Goal: Information Seeking & Learning: Learn about a topic

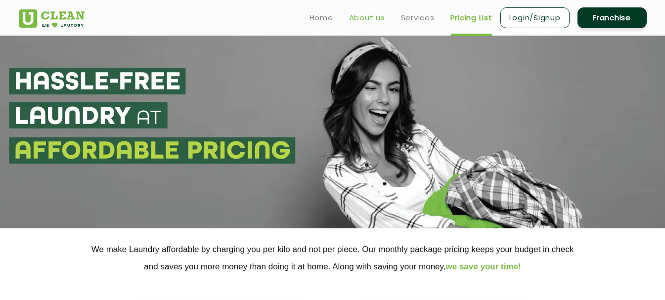
click at [367, 22] on link "About us" at bounding box center [367, 18] width 36 height 12
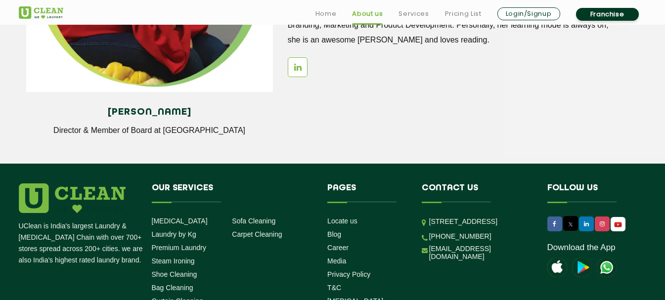
scroll to position [1450, 0]
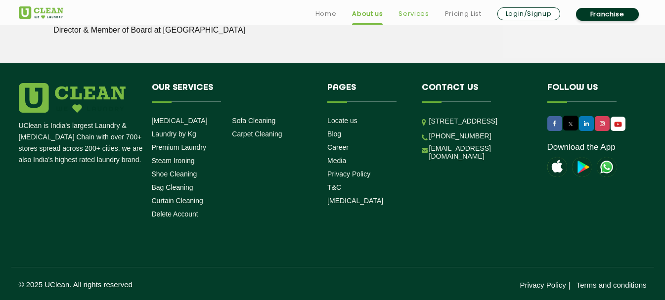
click at [412, 8] on link "Services" at bounding box center [414, 14] width 30 height 12
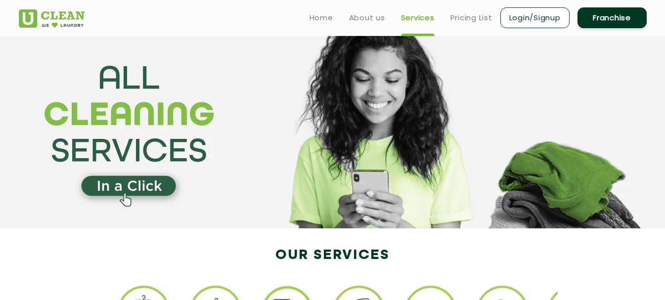
click at [342, 139] on section at bounding box center [332, 132] width 665 height 193
click at [120, 193] on section at bounding box center [332, 132] width 665 height 193
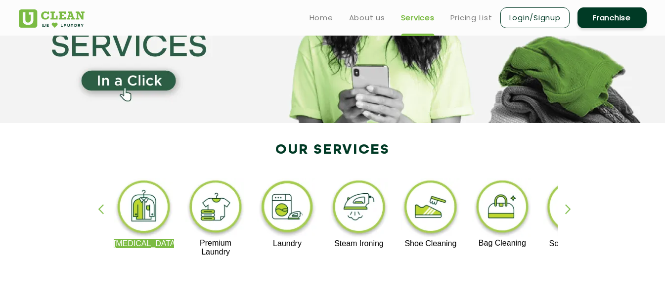
scroll to position [104, 0]
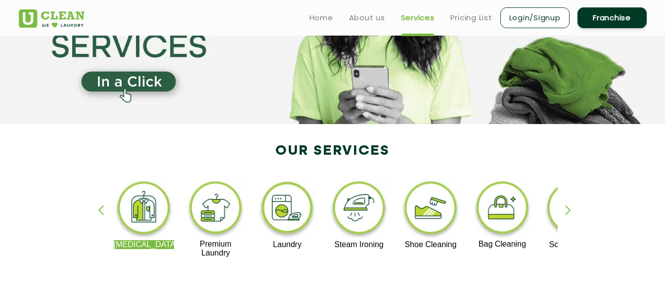
click at [149, 214] on img at bounding box center [144, 209] width 61 height 61
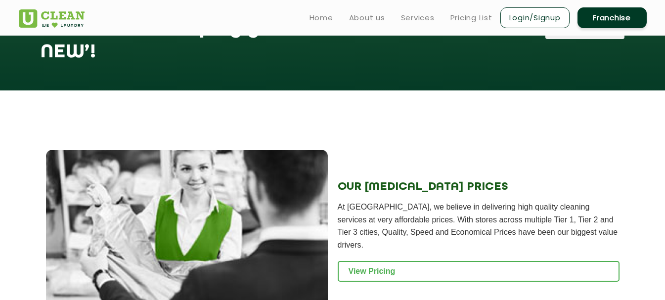
scroll to position [1086, 0]
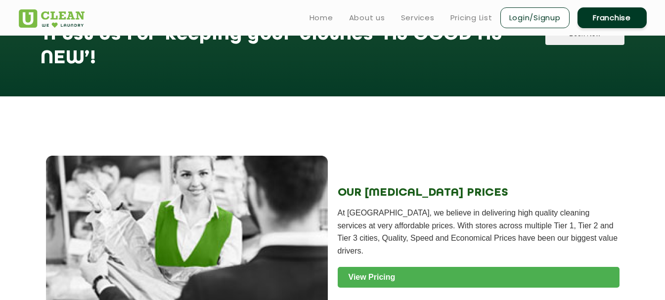
click at [387, 267] on link "View Pricing" at bounding box center [479, 277] width 282 height 21
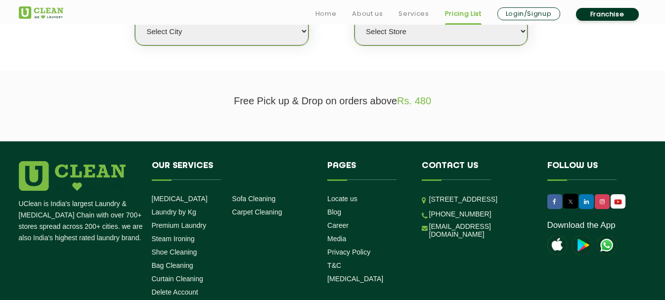
scroll to position [301, 0]
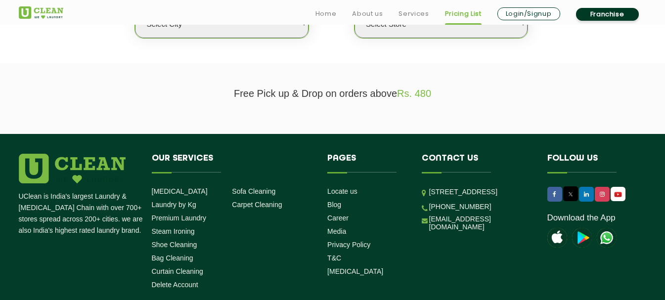
click at [266, 32] on select "Select city [GEOGRAPHIC_DATA] [GEOGRAPHIC_DATA] [GEOGRAPHIC_DATA] [GEOGRAPHIC_D…" at bounding box center [221, 24] width 173 height 28
select select "172"
click at [135, 10] on select "Select city [GEOGRAPHIC_DATA] [GEOGRAPHIC_DATA] [GEOGRAPHIC_DATA] [GEOGRAPHIC_D…" at bounding box center [221, 24] width 173 height 28
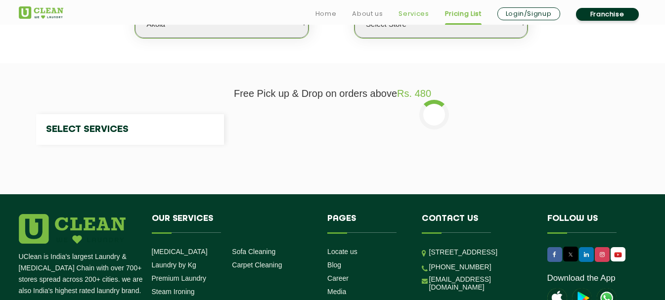
select select "0"
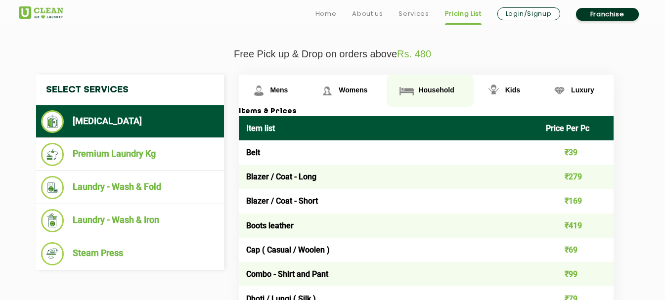
scroll to position [339, 0]
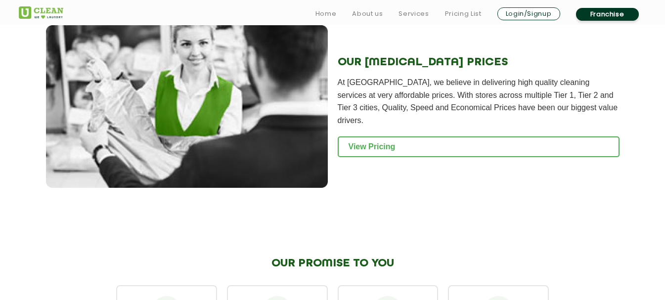
scroll to position [1230, 0]
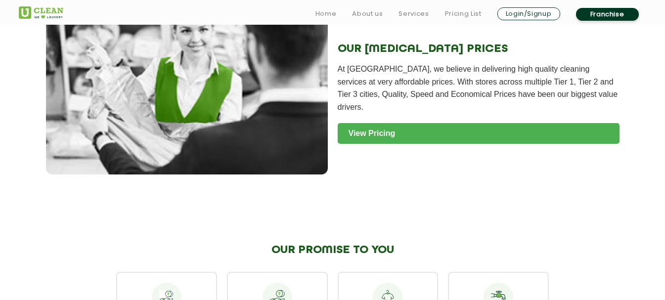
click at [397, 123] on link "View Pricing" at bounding box center [479, 133] width 282 height 21
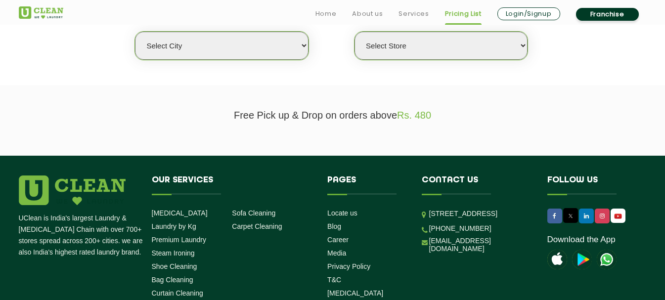
scroll to position [279, 0]
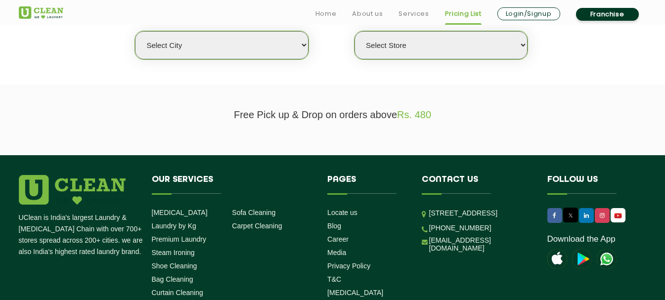
click at [289, 41] on select "Select city [GEOGRAPHIC_DATA] [GEOGRAPHIC_DATA] [GEOGRAPHIC_DATA] [GEOGRAPHIC_D…" at bounding box center [221, 45] width 173 height 28
select select "128"
click at [135, 31] on select "Select city [GEOGRAPHIC_DATA] [GEOGRAPHIC_DATA] [GEOGRAPHIC_DATA] [GEOGRAPHIC_D…" at bounding box center [221, 45] width 173 height 28
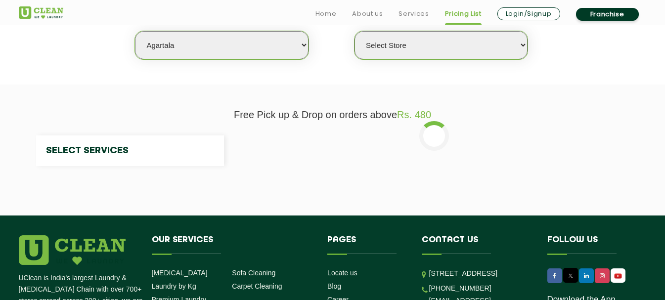
select select "0"
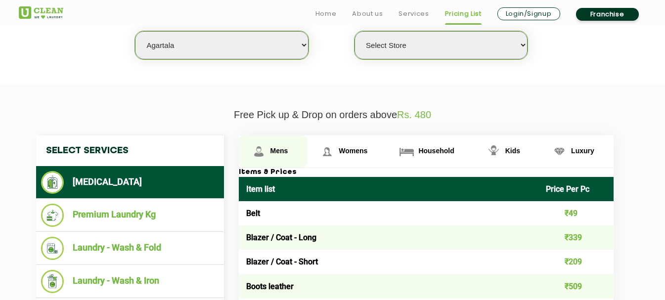
click at [264, 153] on img at bounding box center [258, 151] width 17 height 17
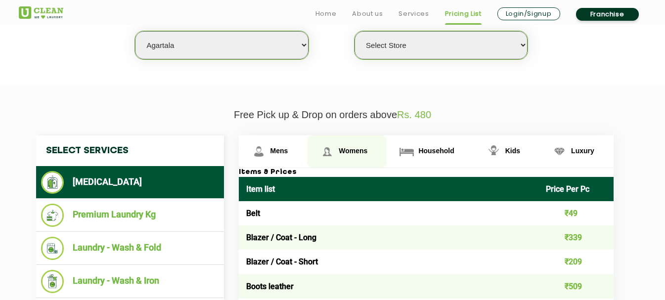
click at [349, 152] on span "Womens" at bounding box center [353, 151] width 29 height 8
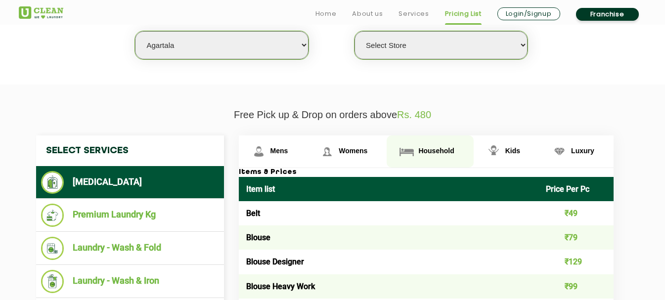
click at [412, 147] on img at bounding box center [406, 151] width 17 height 17
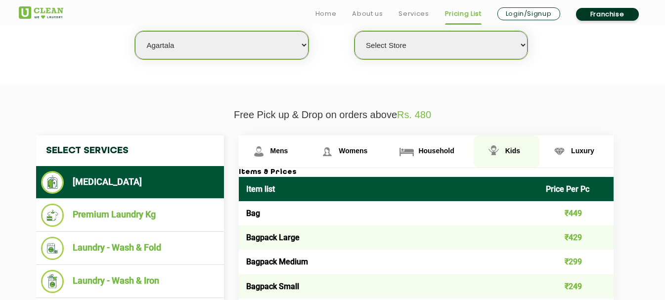
click at [483, 154] on link "Kids" at bounding box center [507, 152] width 66 height 32
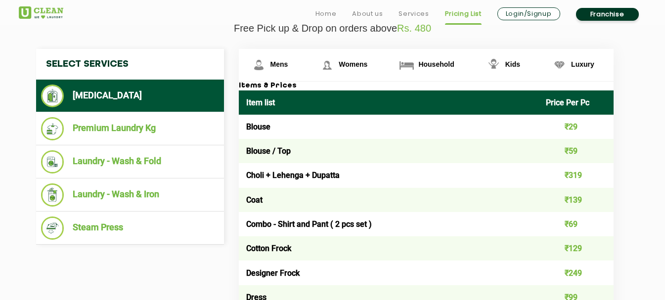
scroll to position [366, 0]
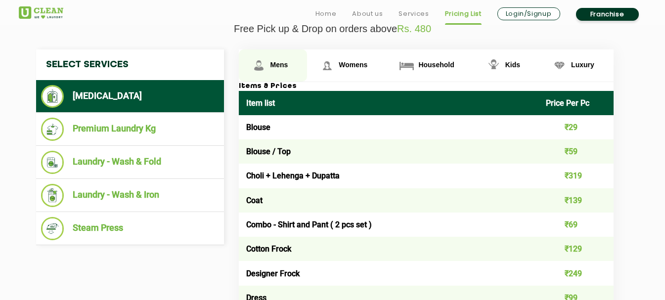
click at [262, 76] on link "Mens" at bounding box center [273, 65] width 69 height 32
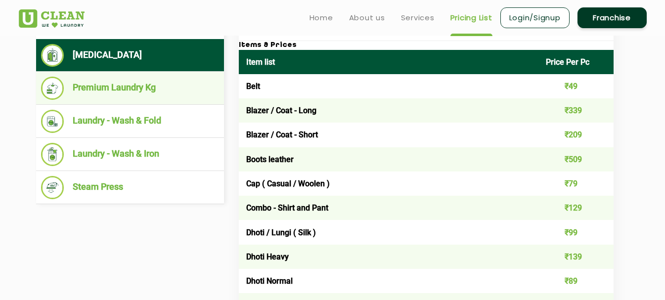
scroll to position [406, 0]
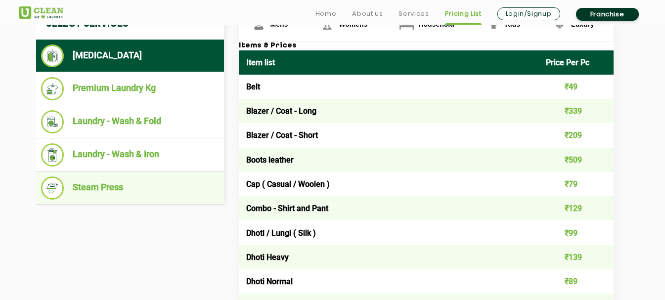
click at [127, 184] on li "Steam Press" at bounding box center [130, 188] width 178 height 23
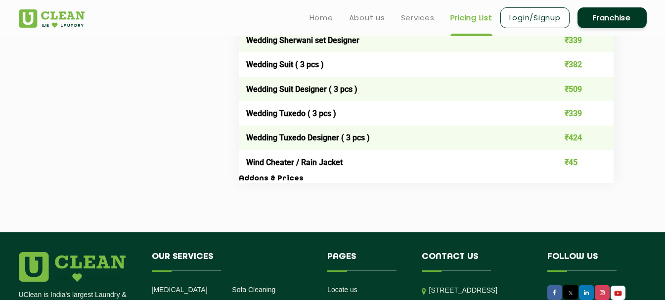
scroll to position [2035, 0]
